Goal: Information Seeking & Learning: Find specific fact

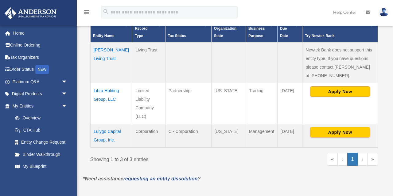
scroll to position [167, 0]
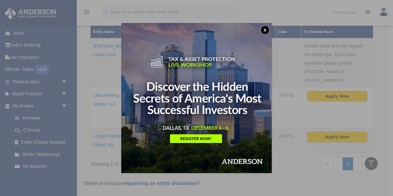
click at [265, 31] on button "x" at bounding box center [264, 29] width 9 height 9
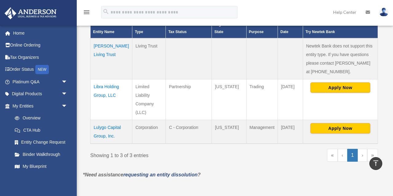
click at [101, 125] on td "Lulygo Capital Group, Inc." at bounding box center [112, 132] width 42 height 24
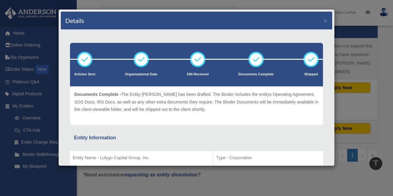
scroll to position [0, 0]
click at [326, 20] on button "×" at bounding box center [326, 20] width 4 height 6
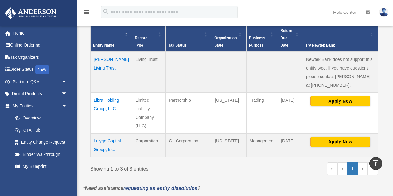
scroll to position [157, 0]
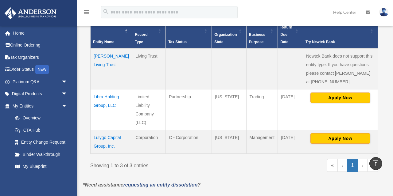
click at [100, 137] on td "Lulygo Capital Group, Inc." at bounding box center [112, 142] width 42 height 24
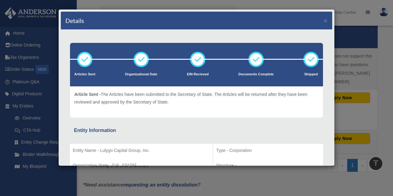
scroll to position [0, 0]
click at [325, 21] on button "×" at bounding box center [326, 20] width 4 height 6
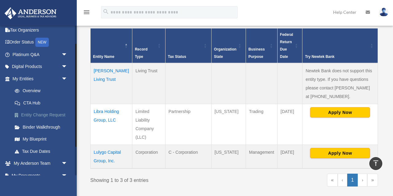
scroll to position [28, 0]
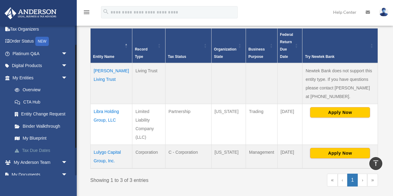
click at [43, 150] on link "Tax Due Dates" at bounding box center [43, 151] width 68 height 12
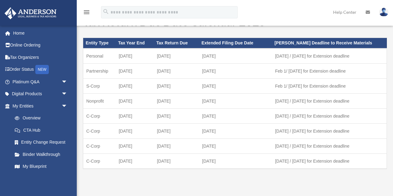
scroll to position [42, 0]
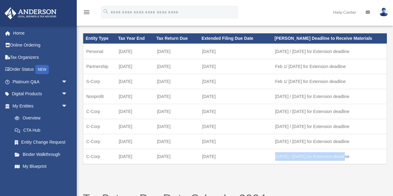
drag, startPoint x: 275, startPoint y: 157, endPoint x: 352, endPoint y: 156, distance: 77.0
click at [352, 156] on td "[DATE] / [DATE] for Extension deadline" at bounding box center [329, 156] width 115 height 15
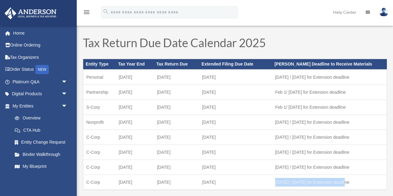
scroll to position [18, 0]
